Goal: Transaction & Acquisition: Register for event/course

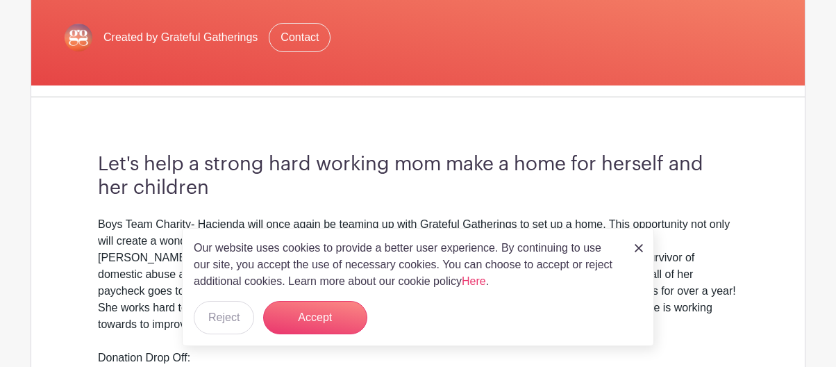
scroll to position [310, 0]
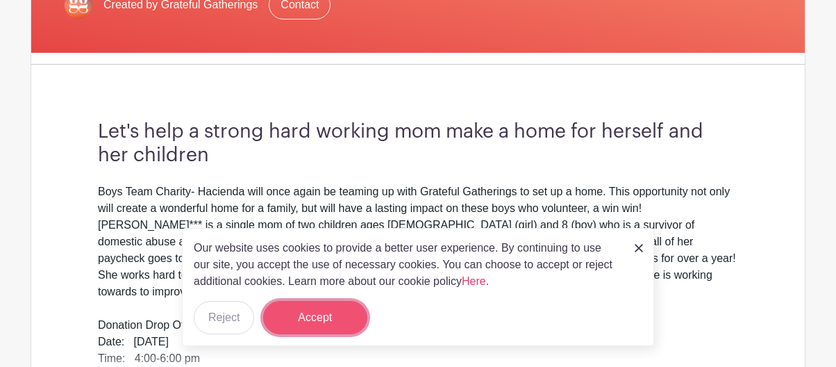
click at [330, 314] on button "Accept" at bounding box center [315, 317] width 104 height 33
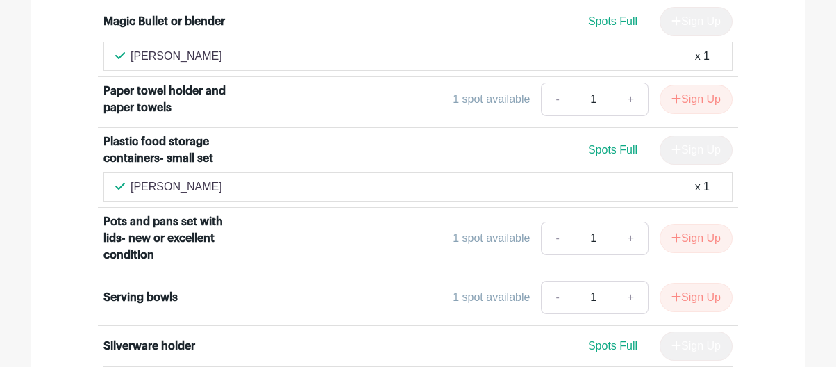
scroll to position [2202, 0]
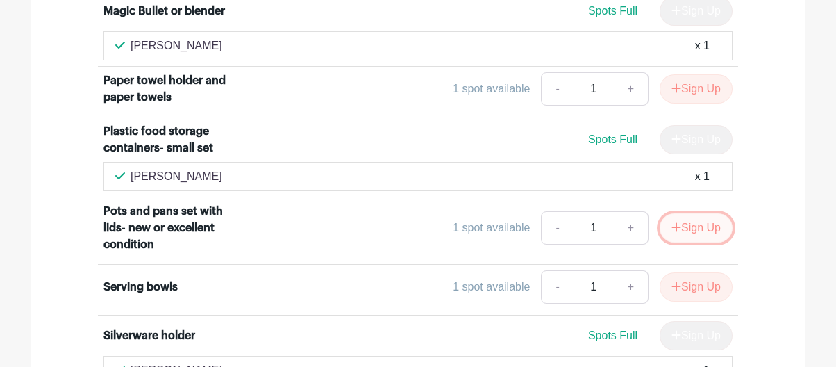
click at [697, 213] on button "Sign Up" at bounding box center [695, 227] width 73 height 29
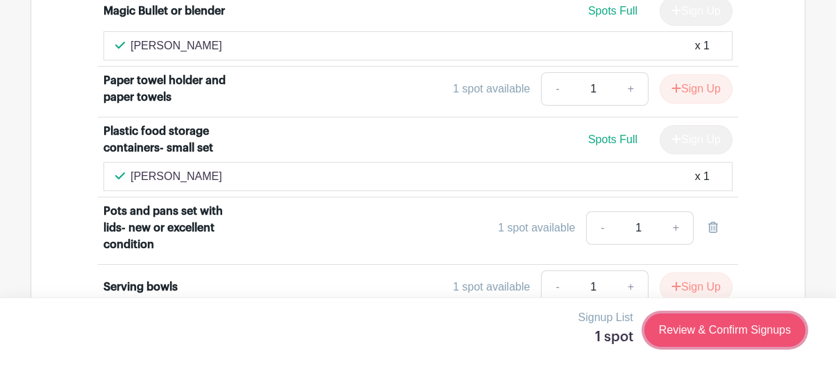
click at [708, 331] on link "Review & Confirm Signups" at bounding box center [724, 329] width 161 height 33
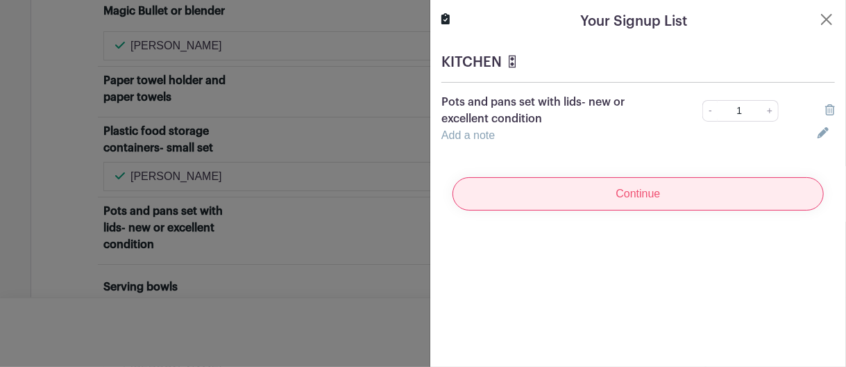
click at [547, 192] on input "Continue" at bounding box center [638, 193] width 371 height 33
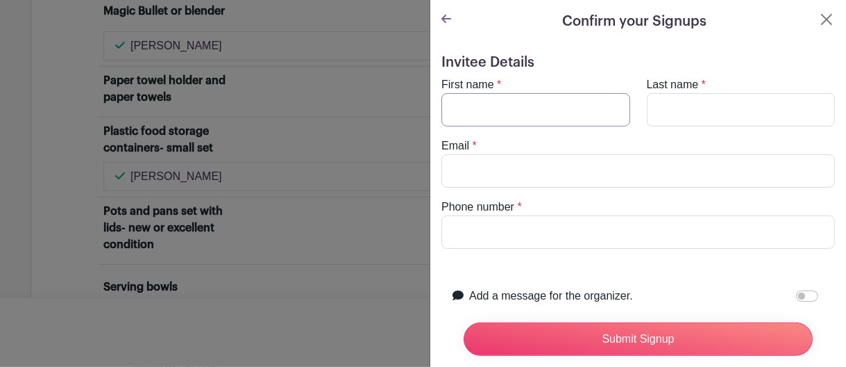
click at [466, 109] on input "First name" at bounding box center [535, 109] width 189 height 33
type input "k"
type input "[PERSON_NAME]"
click at [680, 103] on input "Last name" at bounding box center [741, 109] width 189 height 33
type input "[PERSON_NAME]"
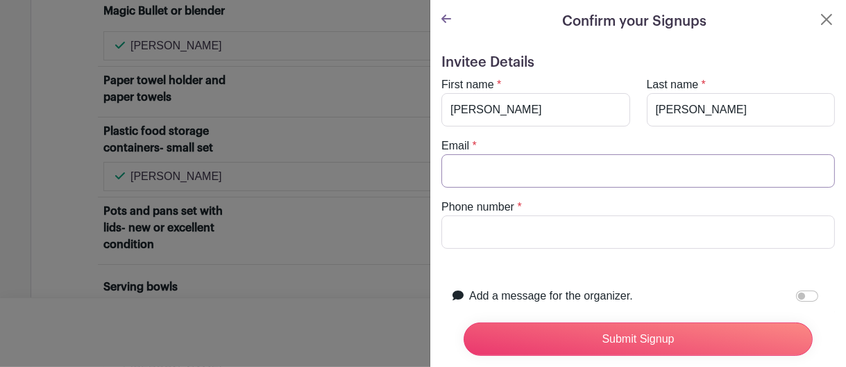
click at [465, 162] on input "Email" at bounding box center [638, 170] width 394 height 33
type input "[EMAIL_ADDRESS][DOMAIN_NAME]"
click at [462, 228] on input "Phone number" at bounding box center [638, 231] width 394 height 33
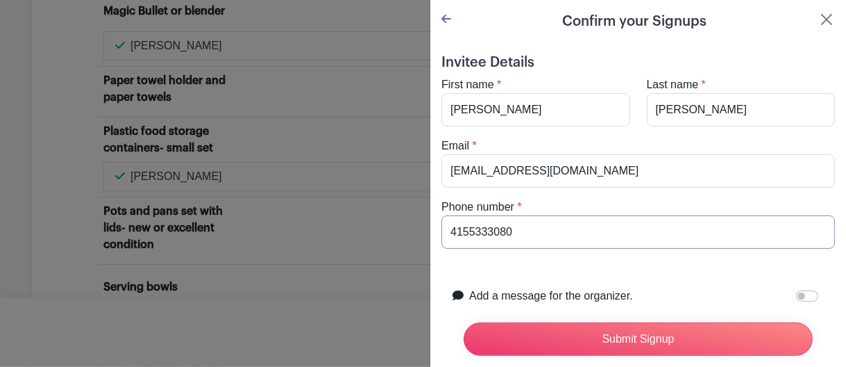
type input "4155333080"
click at [825, 271] on div "Invitee Details First name * [PERSON_NAME] Last name * [GEOGRAPHIC_DATA] Email …" at bounding box center [638, 273] width 416 height 460
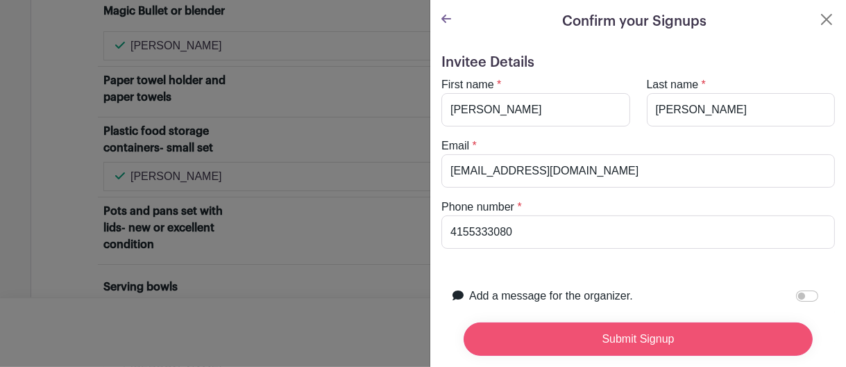
click at [632, 331] on input "Submit Signup" at bounding box center [638, 338] width 349 height 33
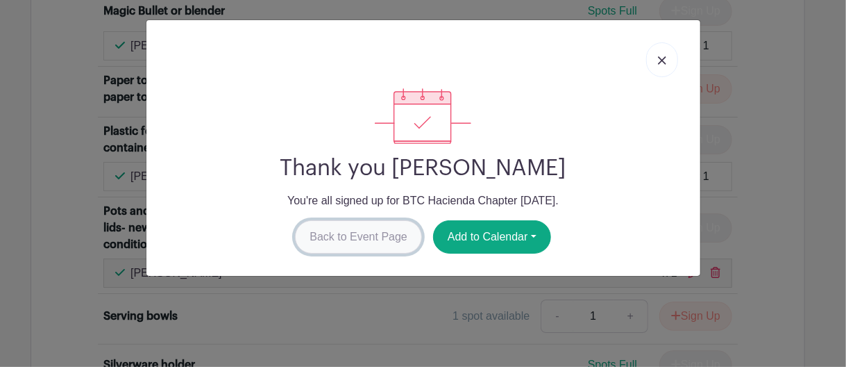
click at [380, 234] on link "Back to Event Page" at bounding box center [358, 236] width 127 height 33
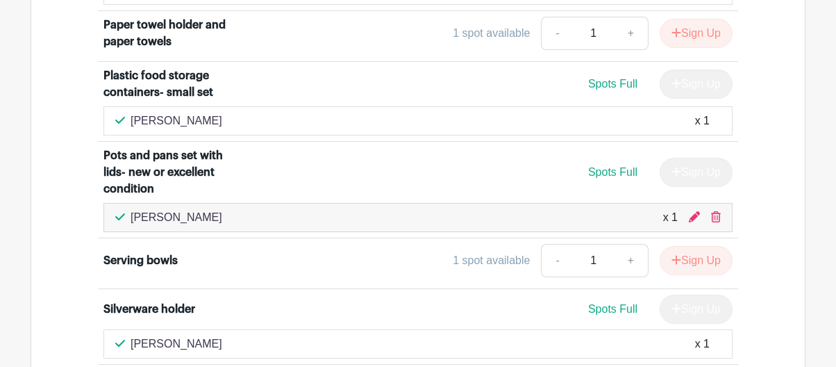
scroll to position [2286, 0]
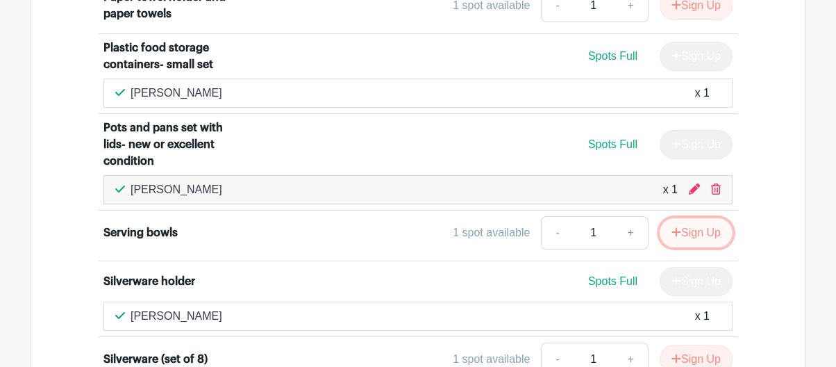
click at [696, 218] on button "Sign Up" at bounding box center [695, 232] width 73 height 29
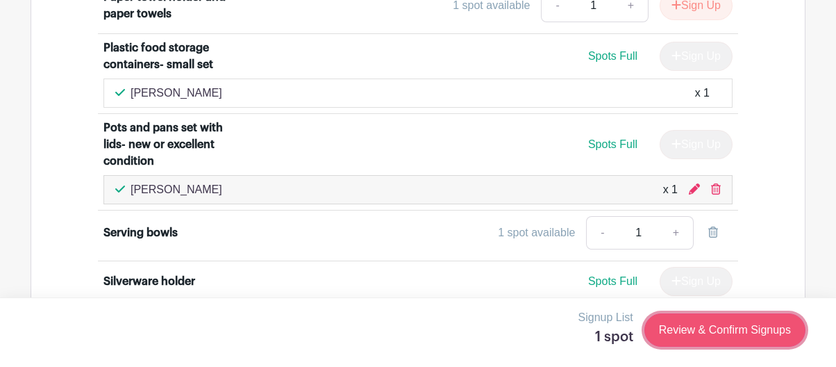
click at [711, 336] on link "Review & Confirm Signups" at bounding box center [724, 329] width 161 height 33
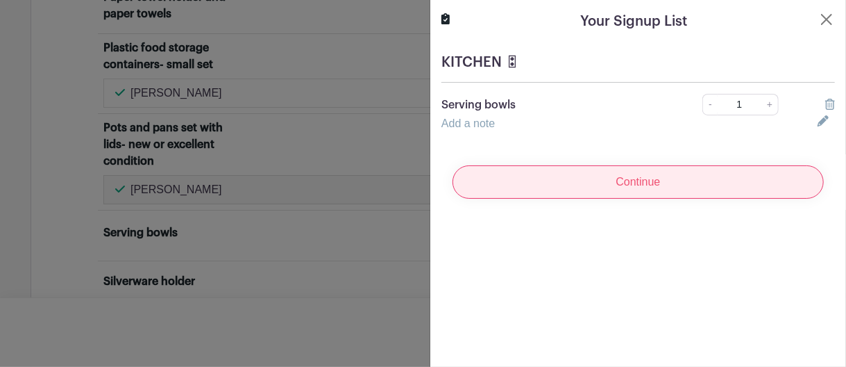
click at [638, 191] on input "Continue" at bounding box center [638, 181] width 371 height 33
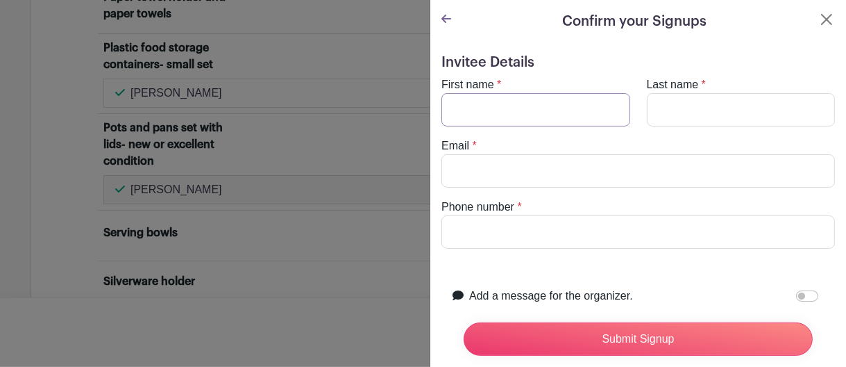
click at [503, 106] on input "First name" at bounding box center [535, 109] width 189 height 33
type input "[PERSON_NAME]"
click at [663, 98] on input "Last name" at bounding box center [741, 109] width 189 height 33
type input "[PERSON_NAME]"
click at [502, 177] on input "Email" at bounding box center [638, 170] width 394 height 33
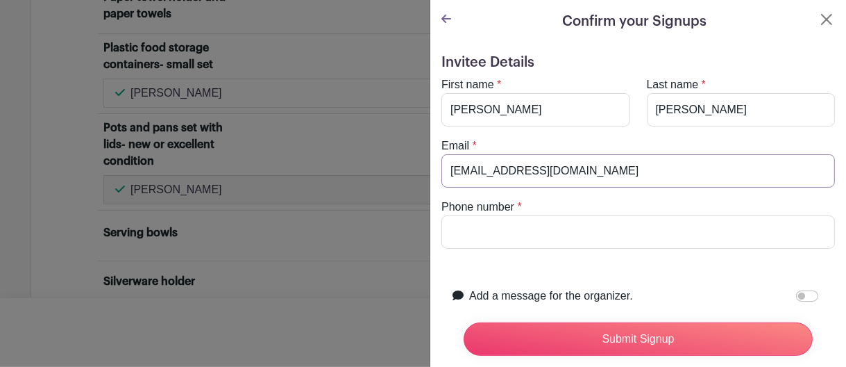
type input "[EMAIL_ADDRESS][DOMAIN_NAME]"
click at [504, 235] on input "Phone number" at bounding box center [638, 231] width 394 height 33
type input "4155333080"
click at [831, 219] on div "Phone number * 4155333080" at bounding box center [638, 224] width 410 height 50
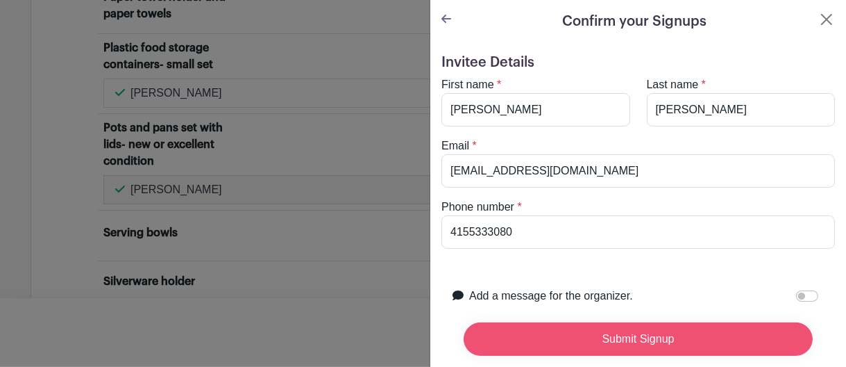
click at [660, 331] on input "Submit Signup" at bounding box center [638, 338] width 349 height 33
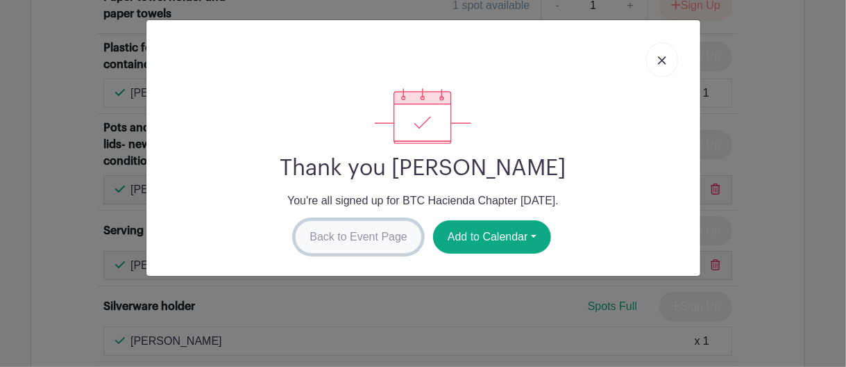
click at [351, 235] on link "Back to Event Page" at bounding box center [358, 236] width 127 height 33
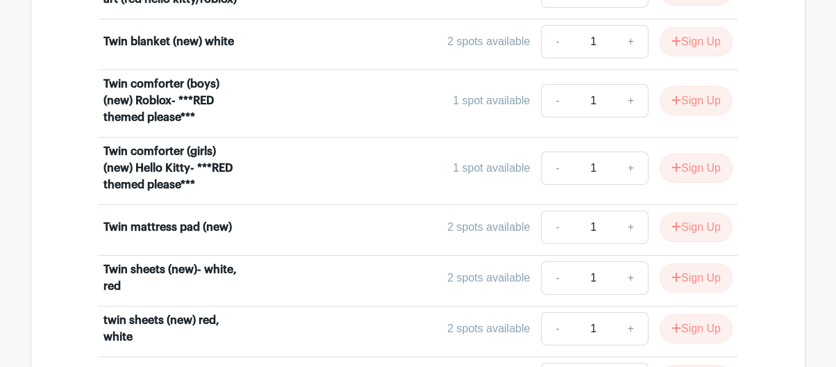
scroll to position [5463, 0]
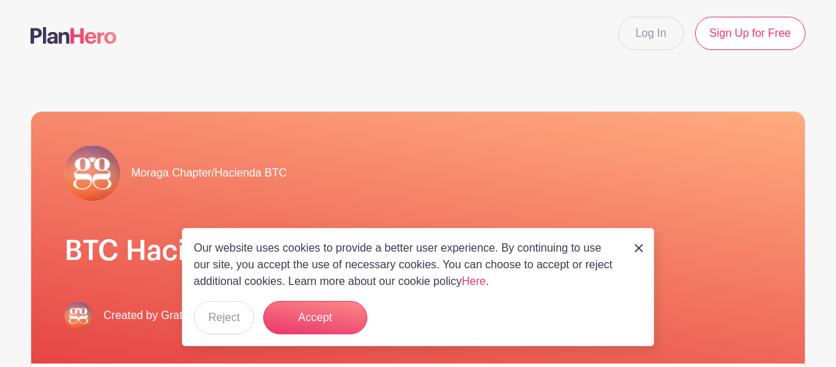
scroll to position [71, 0]
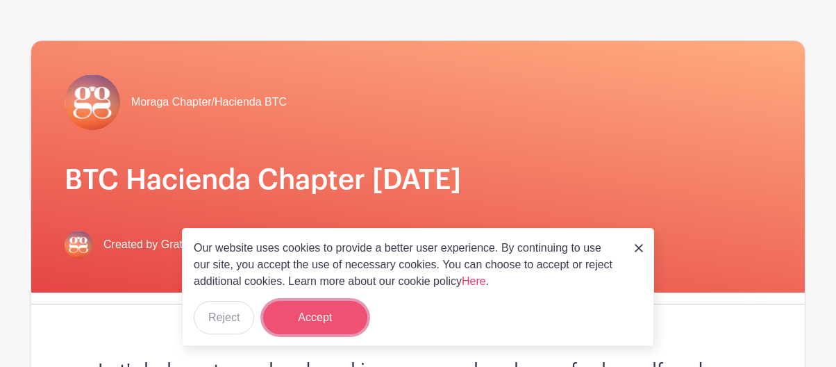
click at [342, 312] on button "Accept" at bounding box center [315, 317] width 104 height 33
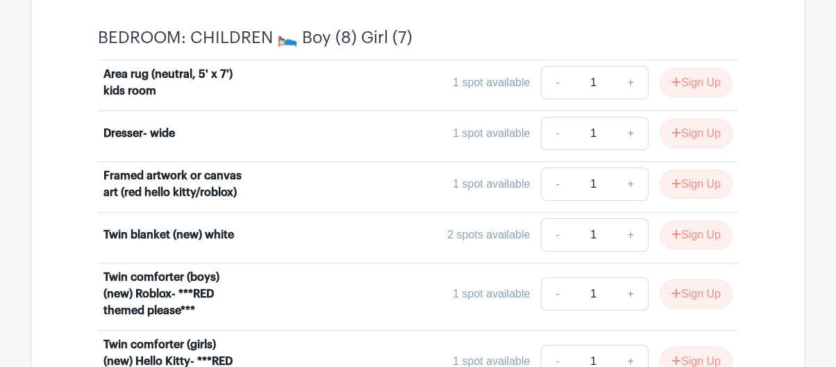
scroll to position [5302, 0]
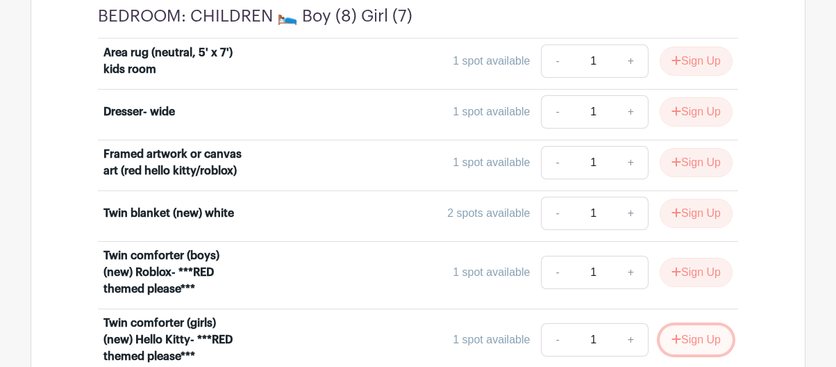
click at [700, 325] on button "Sign Up" at bounding box center [695, 339] width 73 height 29
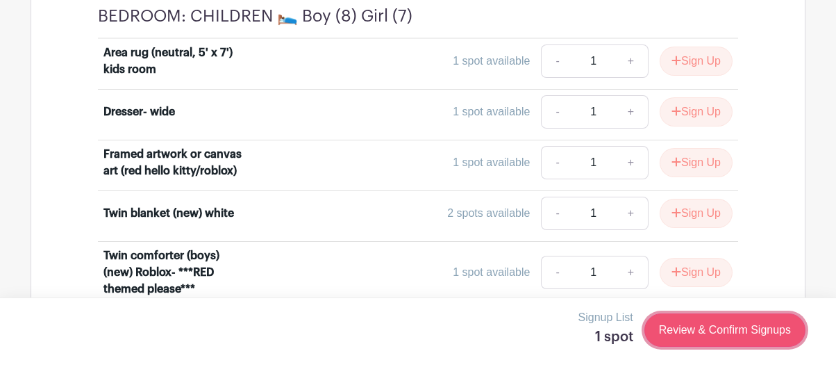
click at [702, 327] on link "Review & Confirm Signups" at bounding box center [724, 329] width 161 height 33
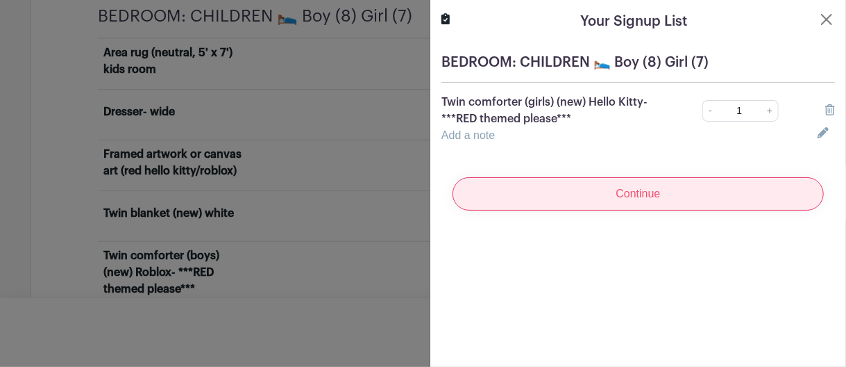
click at [616, 199] on input "Continue" at bounding box center [638, 193] width 371 height 33
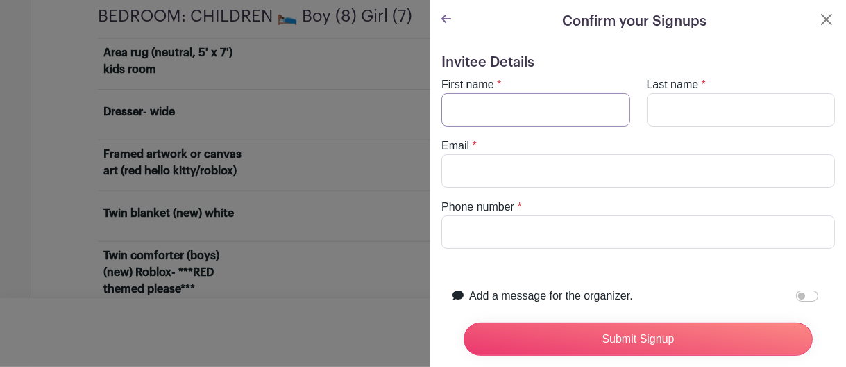
click at [500, 109] on input "First name" at bounding box center [535, 109] width 189 height 33
type input "[PERSON_NAME]"
click at [648, 92] on label "Last name" at bounding box center [673, 84] width 52 height 17
click at [648, 93] on input "Last name" at bounding box center [741, 109] width 189 height 33
type input "[PERSON_NAME]"
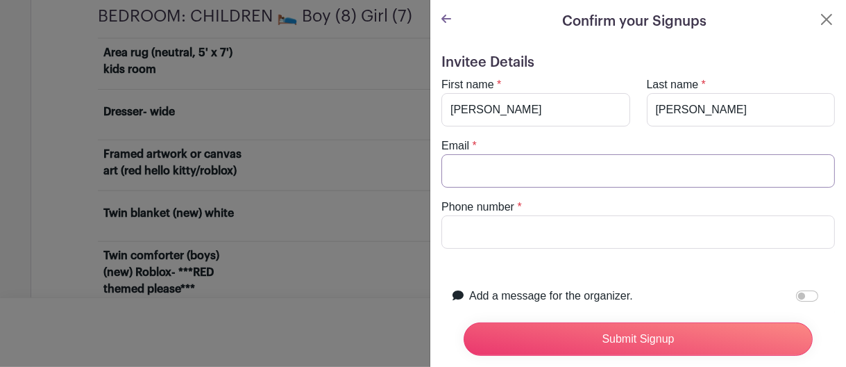
click at [528, 167] on input "Email" at bounding box center [638, 170] width 394 height 33
type input "[EMAIL_ADDRESS][DOMAIN_NAME]"
click at [461, 226] on input "Phone number" at bounding box center [638, 231] width 394 height 33
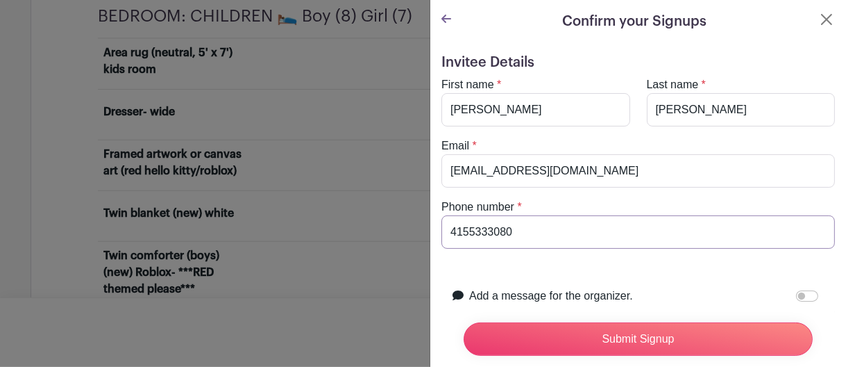
type input "4155333080"
click at [826, 273] on div "Invitee Details First name * [PERSON_NAME] Last name * [GEOGRAPHIC_DATA] Email …" at bounding box center [638, 273] width 416 height 460
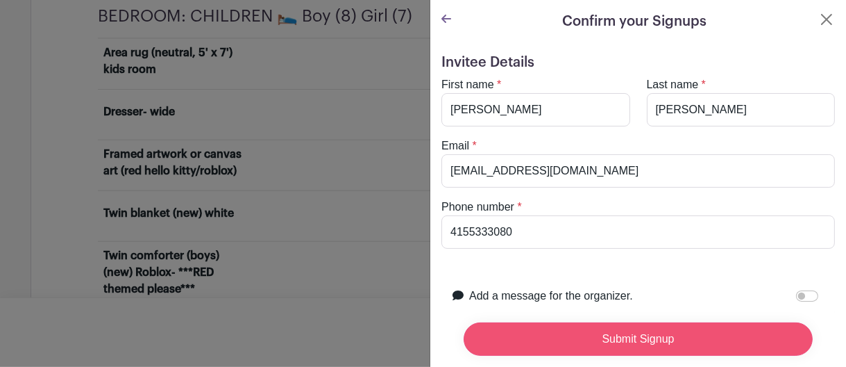
click at [709, 330] on input "Submit Signup" at bounding box center [638, 338] width 349 height 33
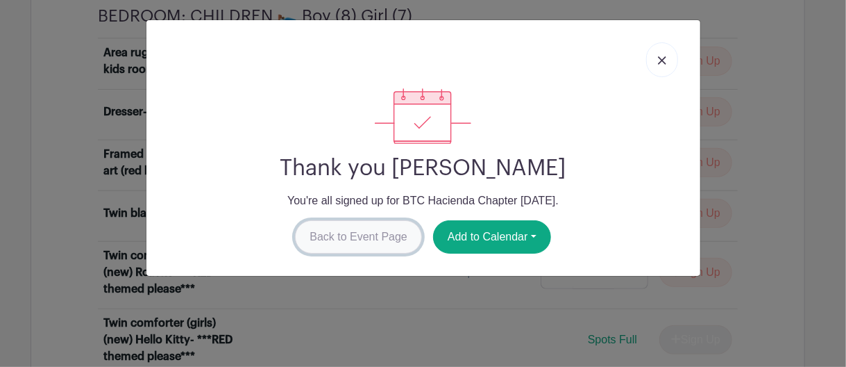
click at [369, 238] on link "Back to Event Page" at bounding box center [358, 236] width 127 height 33
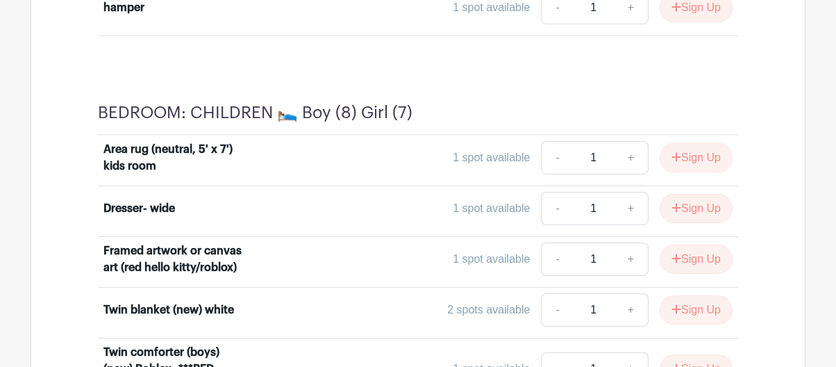
scroll to position [5194, 0]
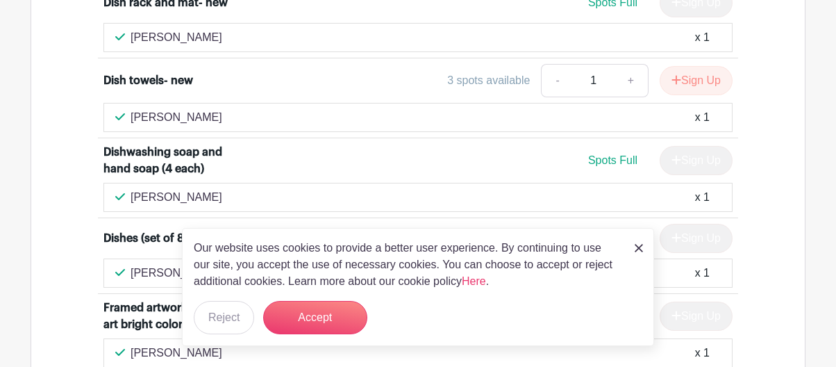
scroll to position [1641, 0]
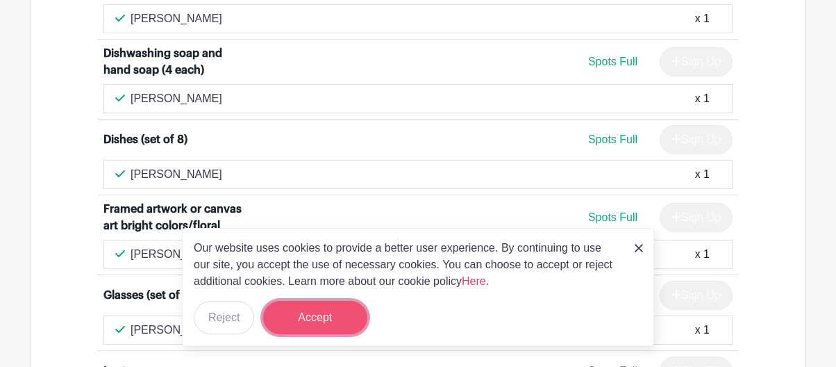
click at [330, 319] on button "Accept" at bounding box center [315, 317] width 104 height 33
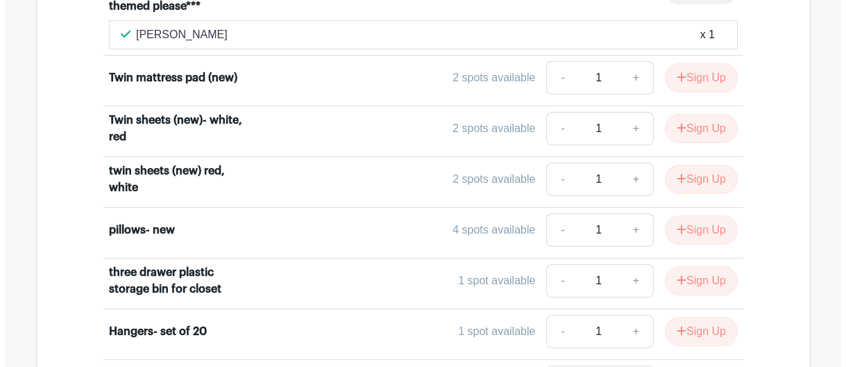
scroll to position [5684, 0]
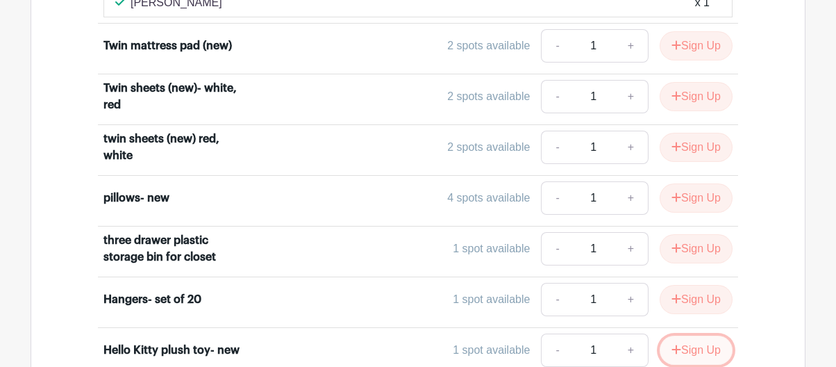
click at [709, 335] on button "Sign Up" at bounding box center [695, 349] width 73 height 29
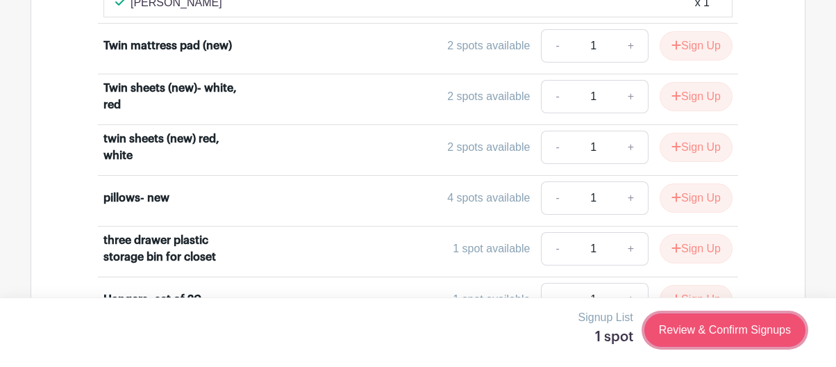
click at [694, 323] on link "Review & Confirm Signups" at bounding box center [724, 329] width 161 height 33
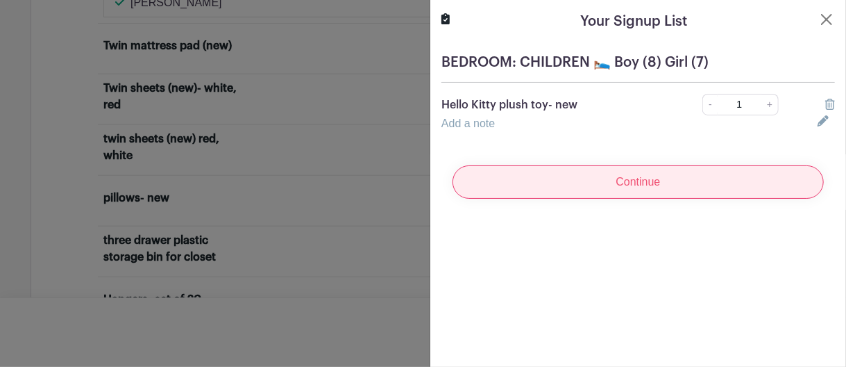
click at [598, 188] on input "Continue" at bounding box center [638, 181] width 371 height 33
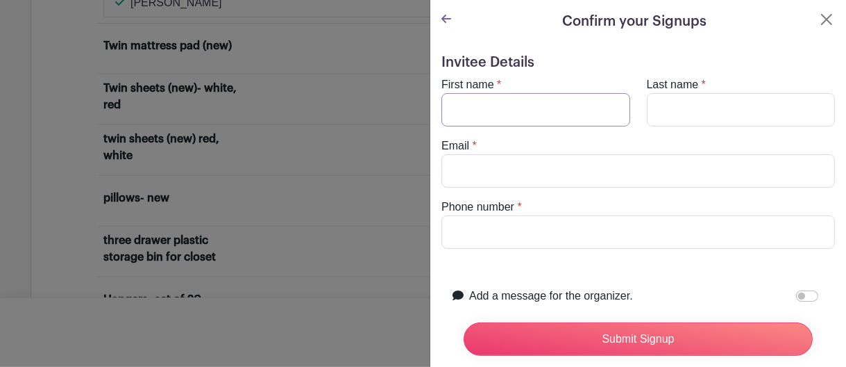
click at [518, 115] on input "First name" at bounding box center [535, 109] width 189 height 33
type input "[PERSON_NAME]"
click at [659, 105] on input "Last name" at bounding box center [741, 109] width 189 height 33
type input "[PERSON_NAME]"
click at [475, 168] on input "Email" at bounding box center [638, 170] width 394 height 33
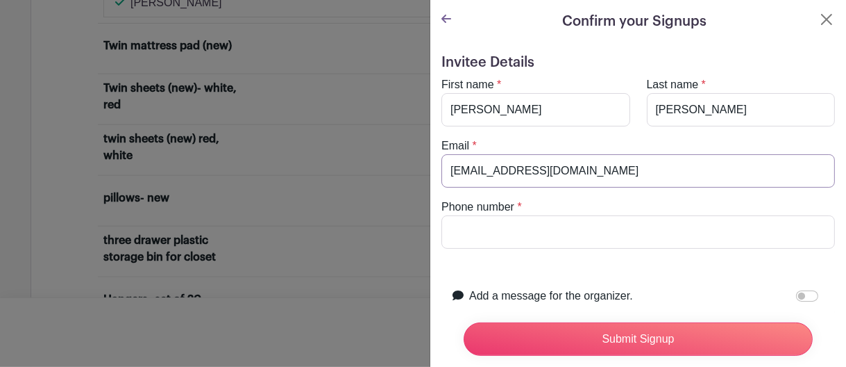
type input "[EMAIL_ADDRESS][DOMAIN_NAME]"
click at [483, 227] on input "Phone number" at bounding box center [638, 231] width 394 height 33
type input "4155333080"
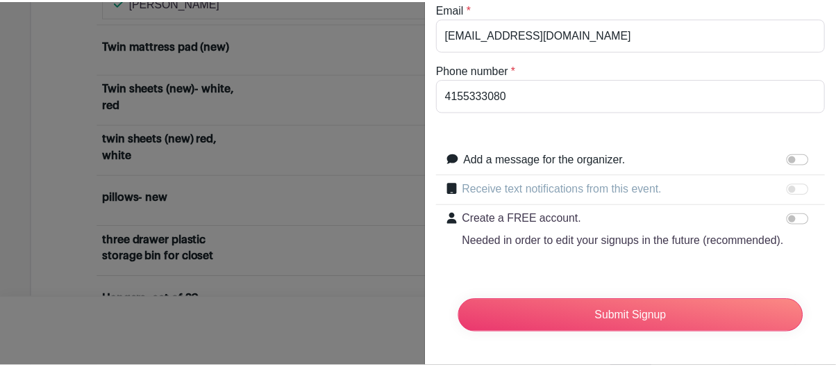
scroll to position [161, 0]
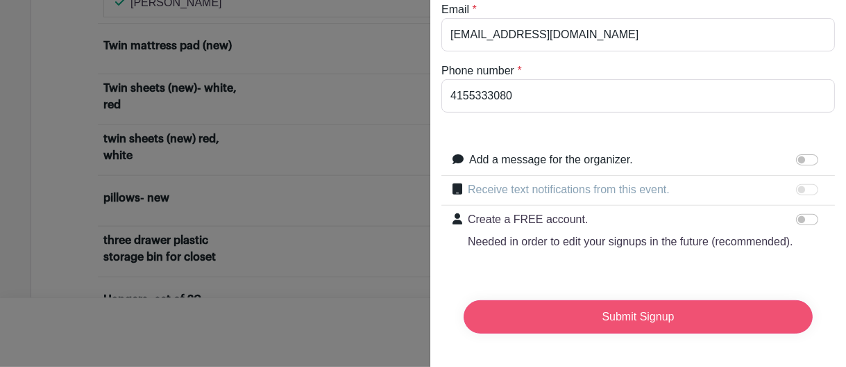
click at [680, 302] on input "Submit Signup" at bounding box center [638, 316] width 349 height 33
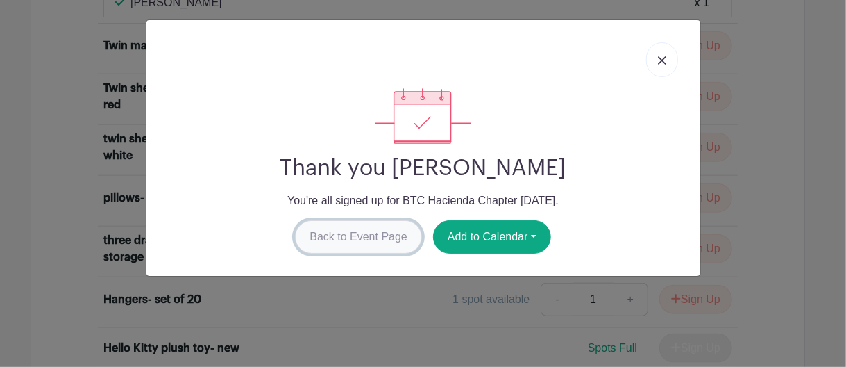
click at [385, 237] on link "Back to Event Page" at bounding box center [358, 236] width 127 height 33
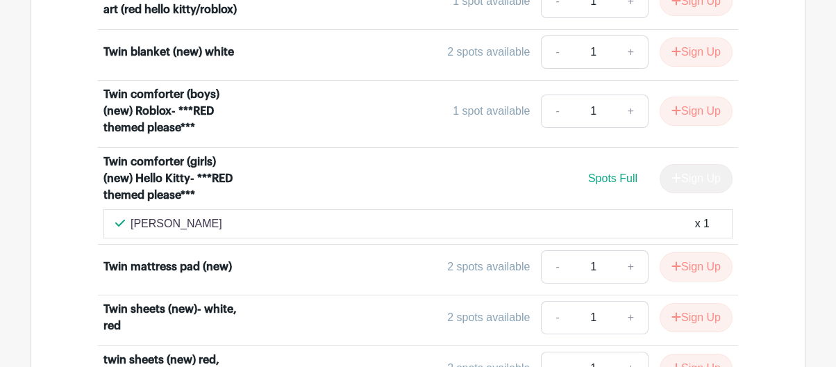
scroll to position [5431, 0]
